Goal: Task Accomplishment & Management: Complete application form

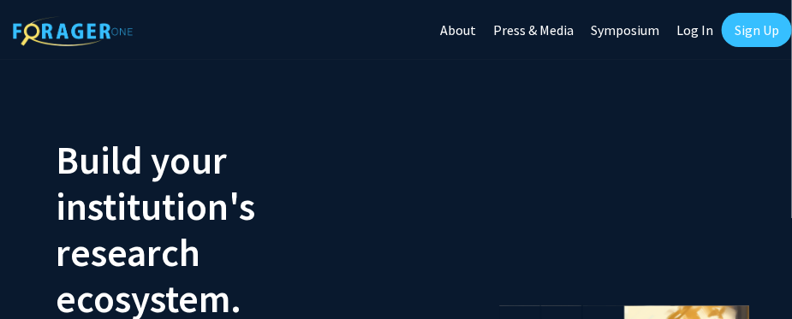
click at [695, 30] on link "Log In" at bounding box center [695, 30] width 54 height 60
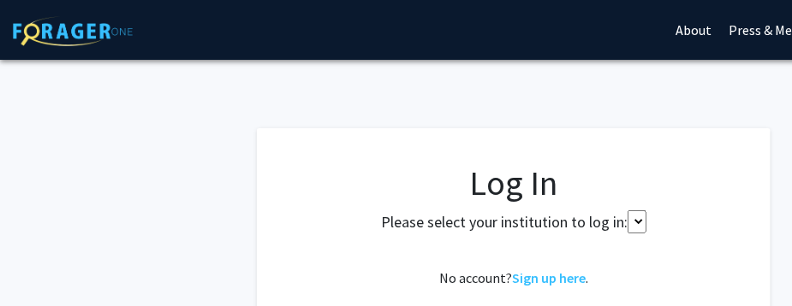
select select
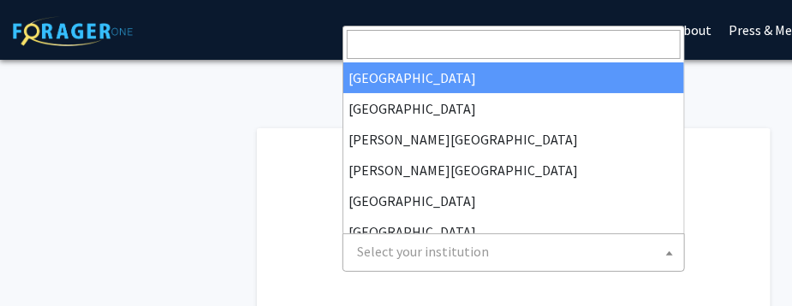
click at [507, 253] on span "Select your institution" at bounding box center [517, 252] width 334 height 35
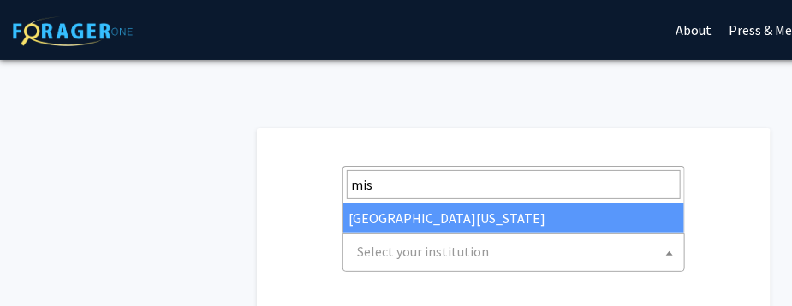
type input "mis"
select select "33"
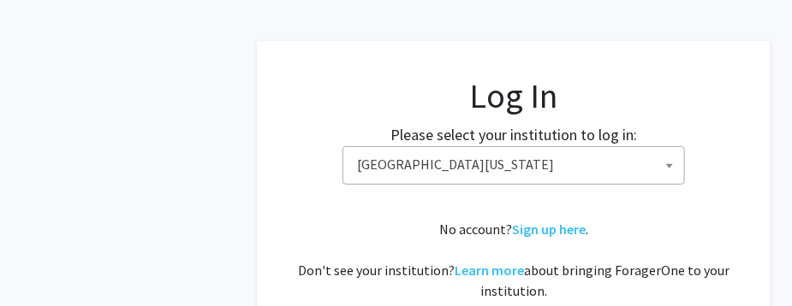
scroll to position [89, 0]
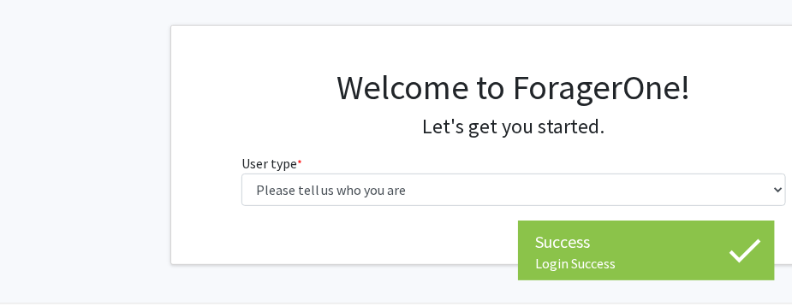
scroll to position [80, 0]
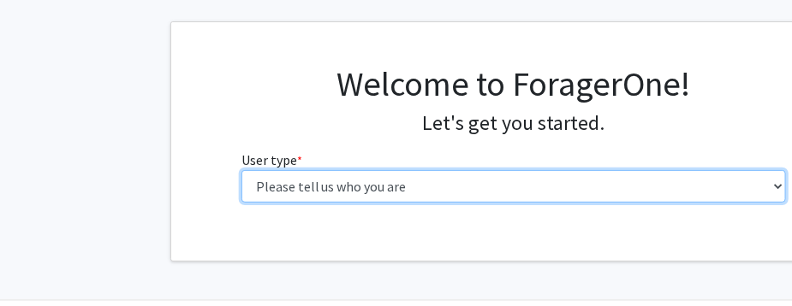
click at [547, 187] on select "Please tell us who you are Undergraduate Student Master's Student Doctoral Cand…" at bounding box center [513, 186] width 545 height 33
select select "5: faculty"
click at [241, 170] on select "Please tell us who you are Undergraduate Student Master's Student Doctoral Cand…" at bounding box center [513, 186] width 545 height 33
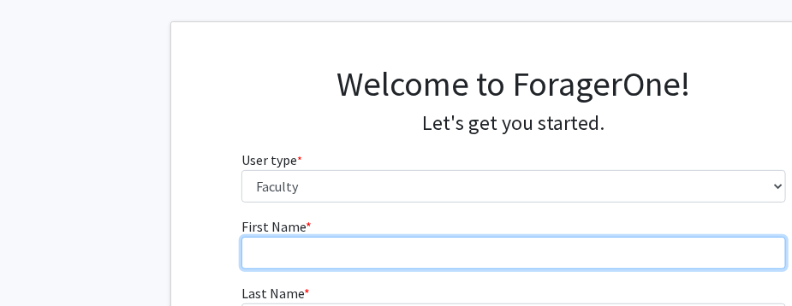
click at [437, 249] on input "First Name * required" at bounding box center [513, 253] width 545 height 33
type input "Haval"
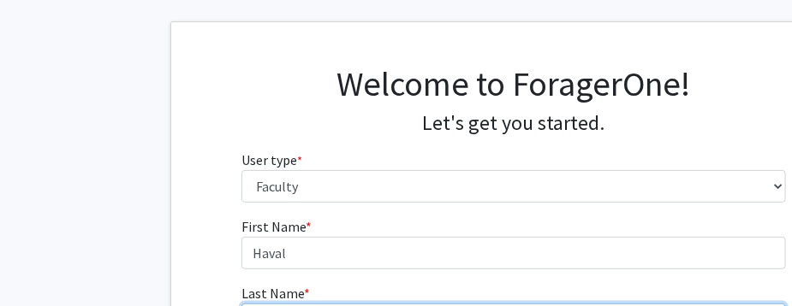
type input "Shirwan"
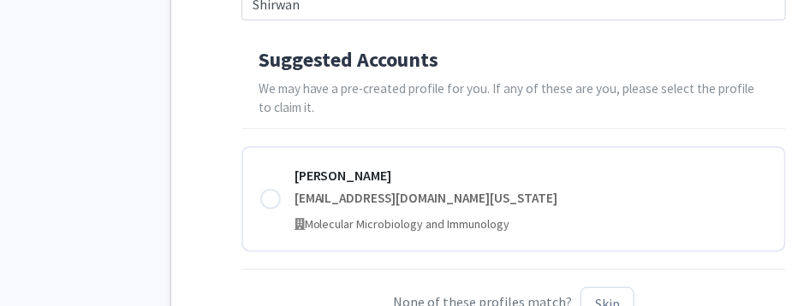
scroll to position [396, 0]
click at [268, 199] on div at bounding box center [270, 198] width 21 height 21
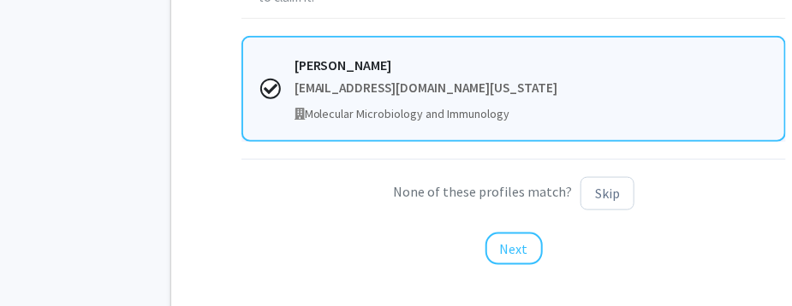
scroll to position [508, 0]
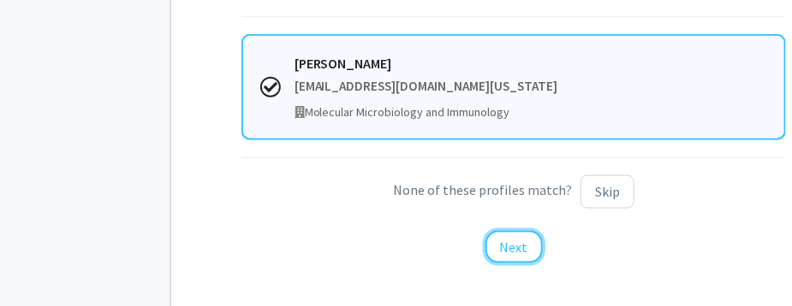
click at [513, 245] on button "Next" at bounding box center [513, 247] width 57 height 33
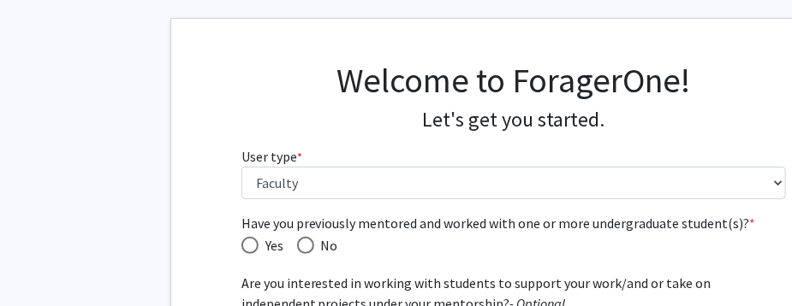
scroll to position [84, 0]
click at [253, 241] on span "Have you previously mentored and worked with one or more undergraduate student(…" at bounding box center [249, 244] width 17 height 17
click at [253, 241] on input "Yes" at bounding box center [249, 244] width 17 height 17
radio input "true"
click at [253, 241] on span "Have you previously mentored and worked with one or more undergraduate student(…" at bounding box center [250, 245] width 9 height 9
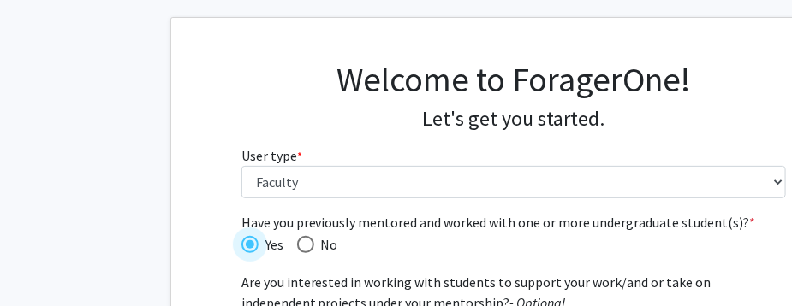
click at [253, 241] on input "Yes" at bounding box center [249, 244] width 17 height 17
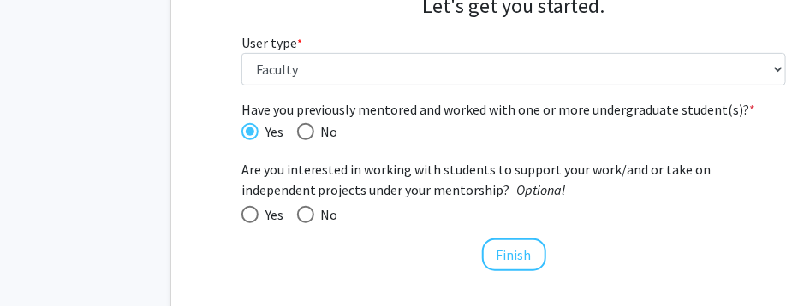
scroll to position [207, 0]
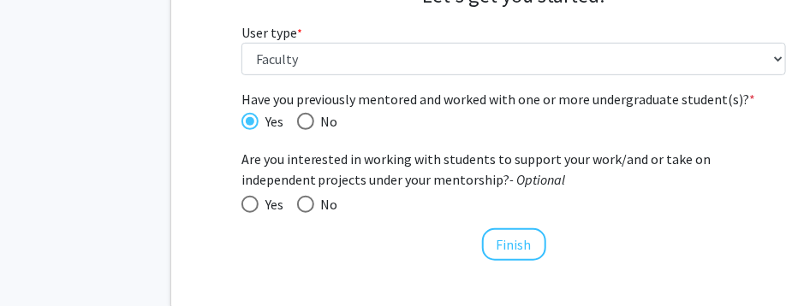
click at [250, 201] on span at bounding box center [249, 204] width 17 height 17
click at [250, 201] on input "Yes" at bounding box center [249, 204] width 17 height 17
radio input "true"
click at [503, 243] on button "Finish" at bounding box center [514, 245] width 64 height 33
